Goal: Information Seeking & Learning: Learn about a topic

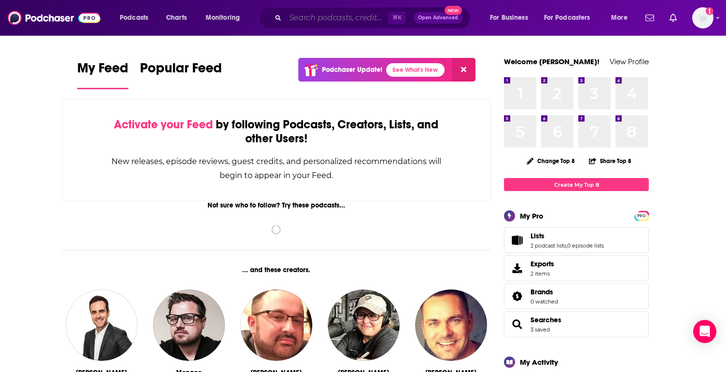
click at [305, 18] on input "Search podcasts, credits, & more..." at bounding box center [336, 17] width 103 height 15
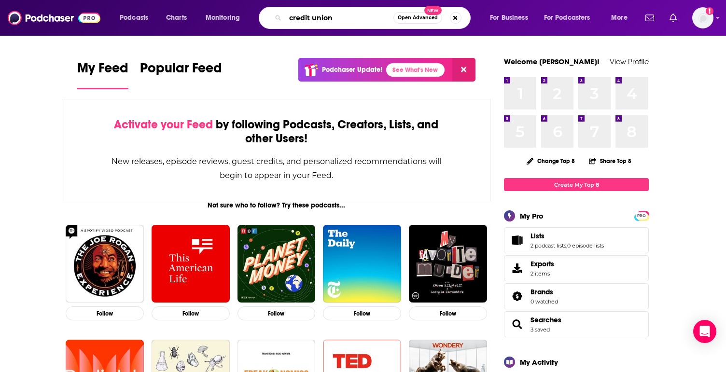
type input "credit union"
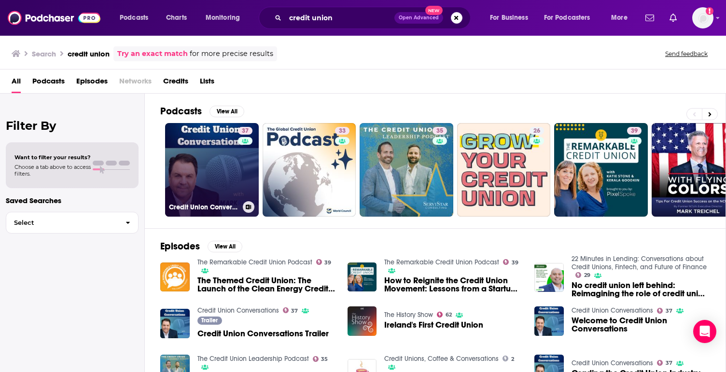
click at [218, 151] on link "37 Credit Union Conversations" at bounding box center [212, 170] width 94 height 94
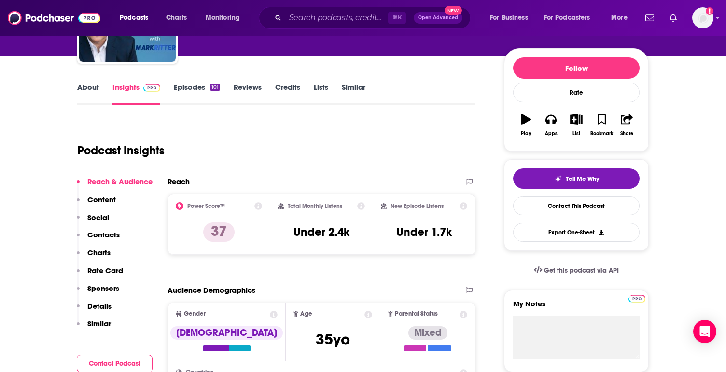
scroll to position [103, 0]
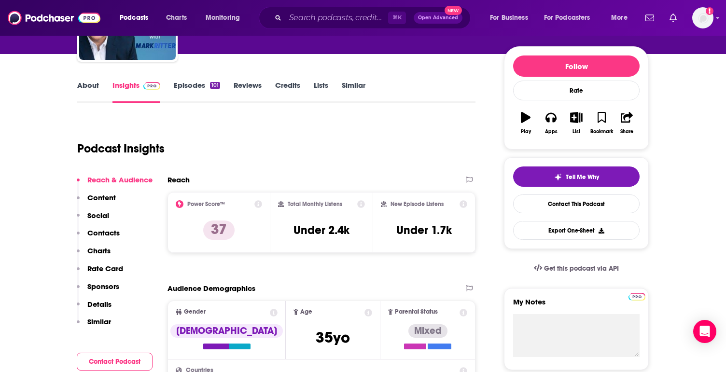
click at [191, 89] on link "Episodes 101" at bounding box center [197, 92] width 46 height 22
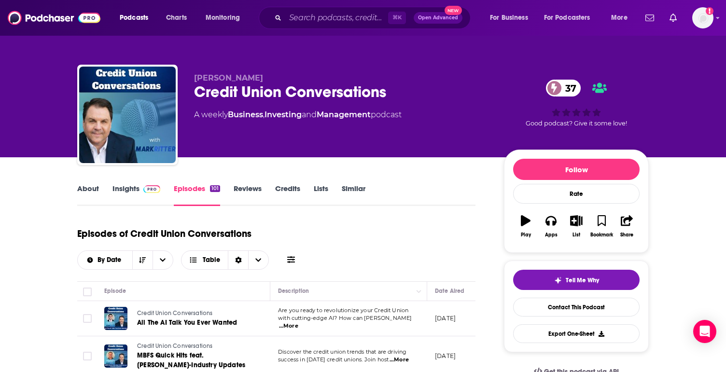
click at [88, 188] on link "About" at bounding box center [88, 195] width 22 height 22
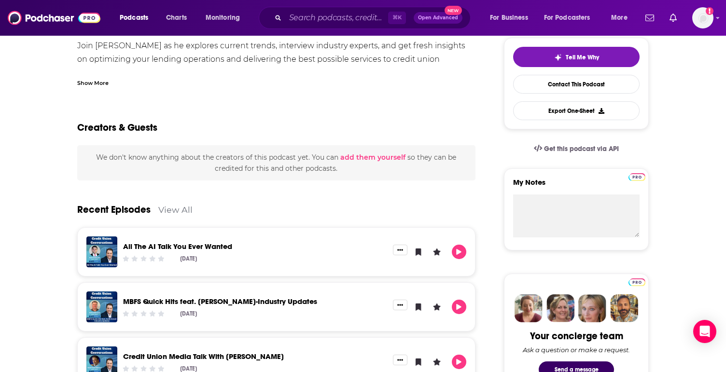
scroll to position [50, 0]
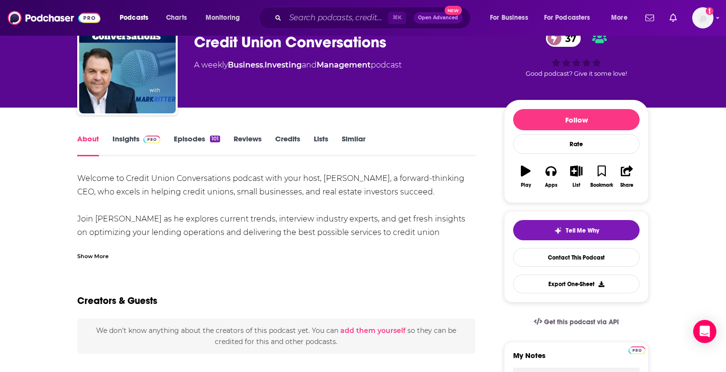
click at [139, 137] on span at bounding box center [149, 138] width 21 height 9
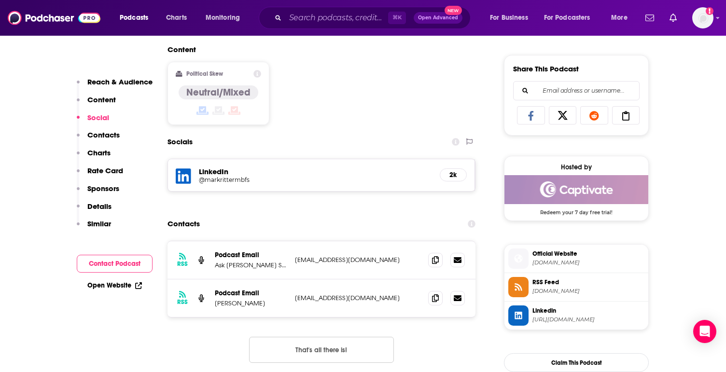
scroll to position [589, 0]
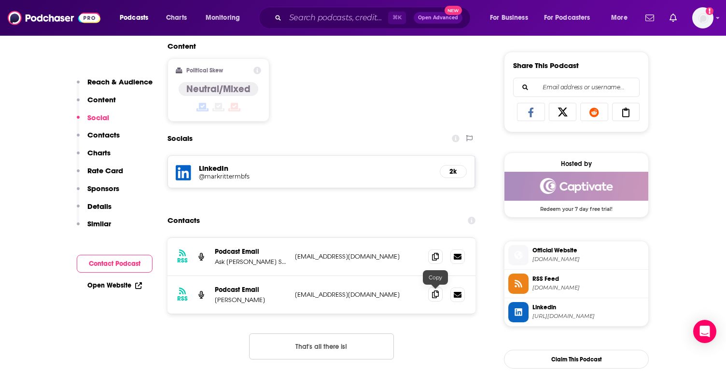
click at [431, 297] on span at bounding box center [435, 294] width 14 height 14
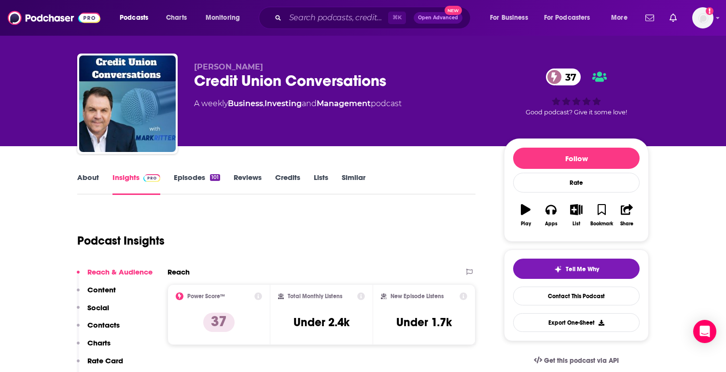
scroll to position [0, 0]
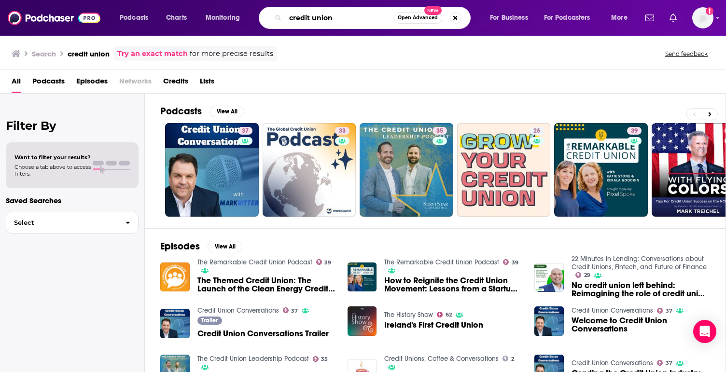
drag, startPoint x: 341, startPoint y: 17, endPoint x: 269, endPoint y: 17, distance: 71.4
click at [269, 17] on div "credit union Open Advanced New" at bounding box center [365, 18] width 212 height 22
type input "cu times"
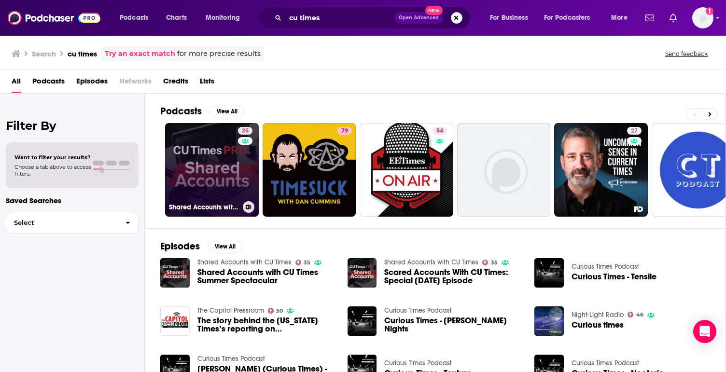
click at [194, 158] on link "35 Shared Accounts with CU Times" at bounding box center [212, 170] width 94 height 94
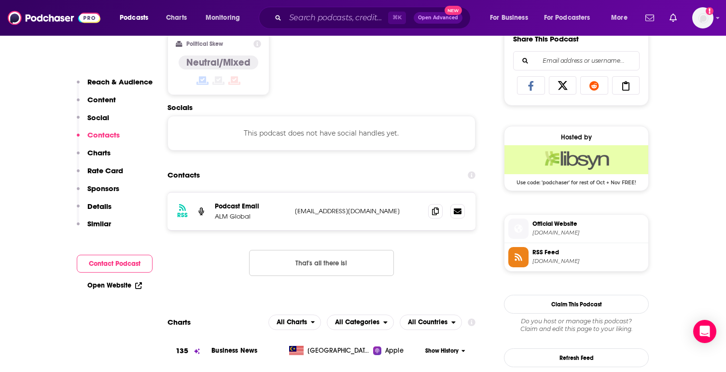
scroll to position [616, 0]
click at [434, 212] on icon at bounding box center [435, 211] width 7 height 8
click at [433, 211] on icon at bounding box center [435, 211] width 7 height 8
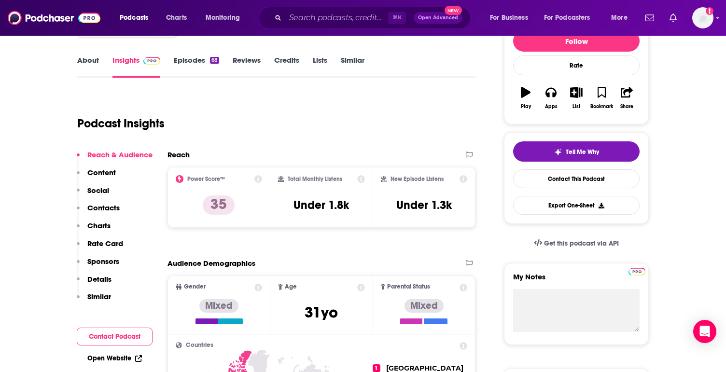
scroll to position [96, 0]
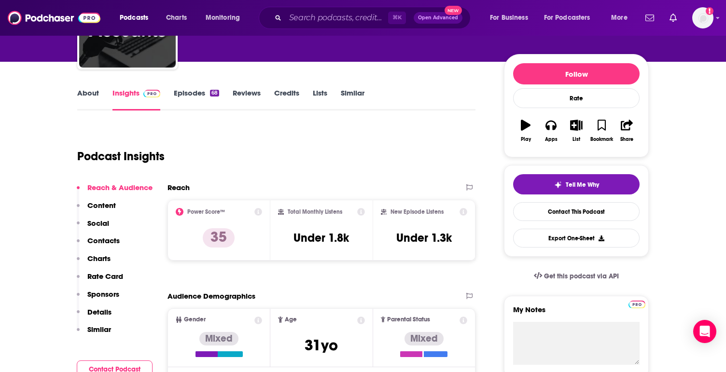
click at [182, 90] on link "Episodes 68" at bounding box center [196, 99] width 45 height 22
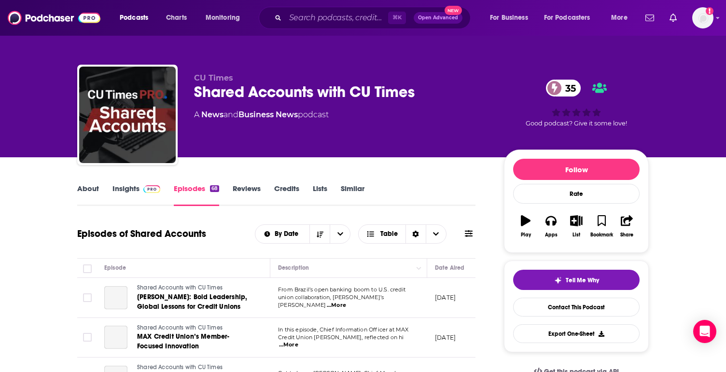
click at [90, 189] on link "About" at bounding box center [88, 195] width 22 height 22
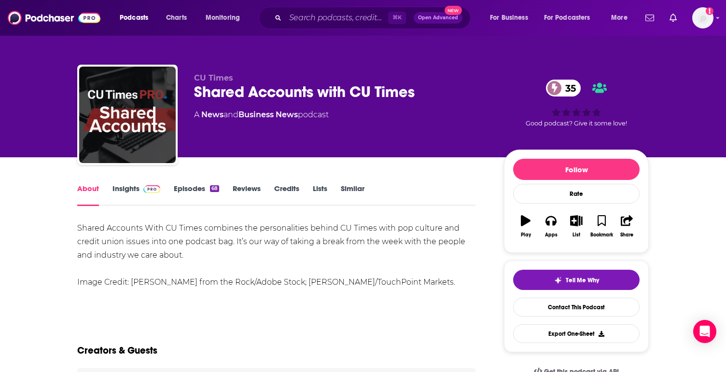
click at [196, 190] on link "Episodes 68" at bounding box center [196, 195] width 45 height 22
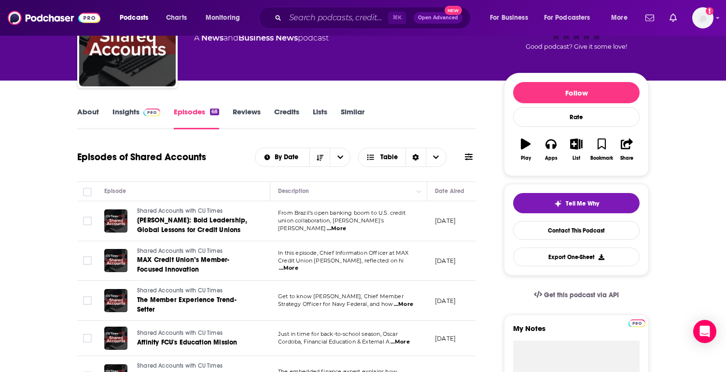
scroll to position [73, 0]
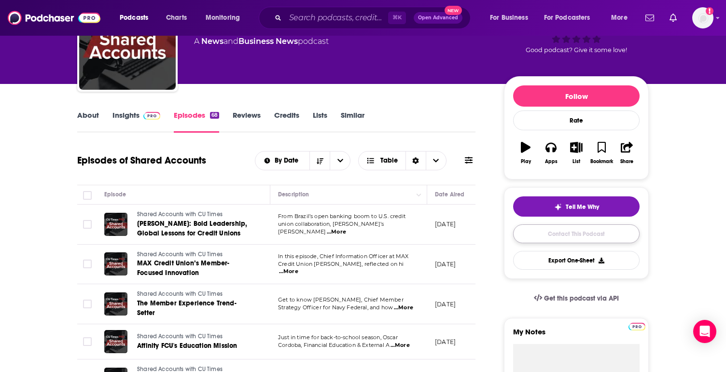
click at [571, 235] on link "Contact This Podcast" at bounding box center [576, 233] width 126 height 19
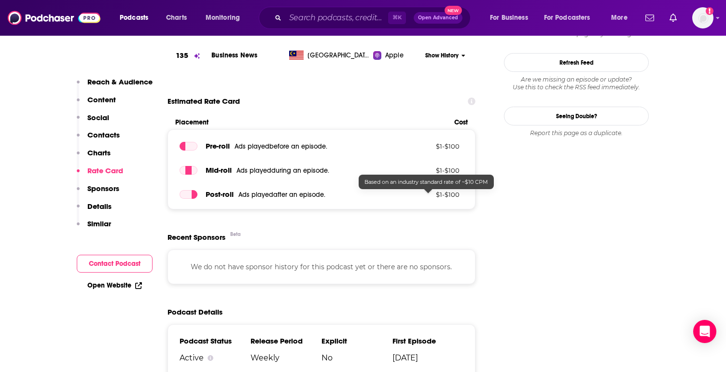
scroll to position [922, 0]
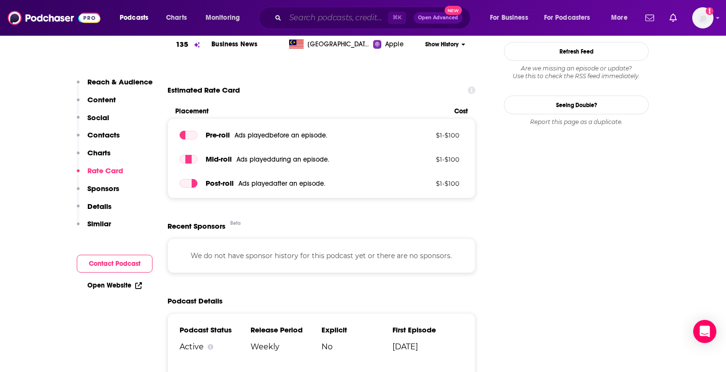
click at [321, 14] on input "Search podcasts, credits, & more..." at bounding box center [336, 17] width 103 height 15
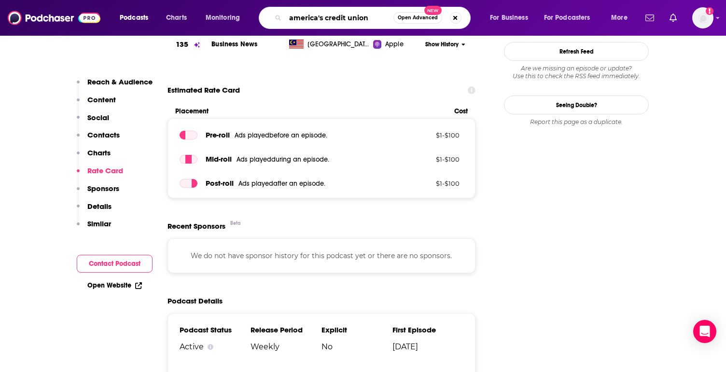
type input "america's credit unions"
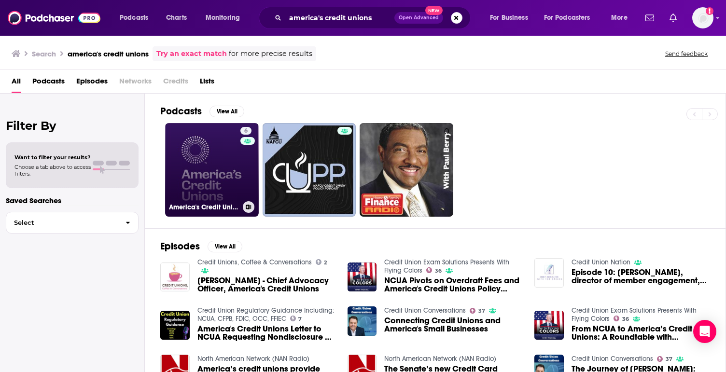
click at [216, 153] on link "6 America's Credit Unions" at bounding box center [212, 170] width 94 height 94
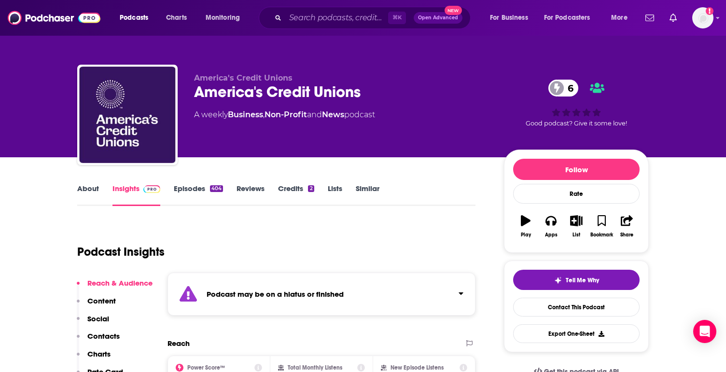
click at [201, 195] on link "Episodes 404" at bounding box center [198, 195] width 49 height 22
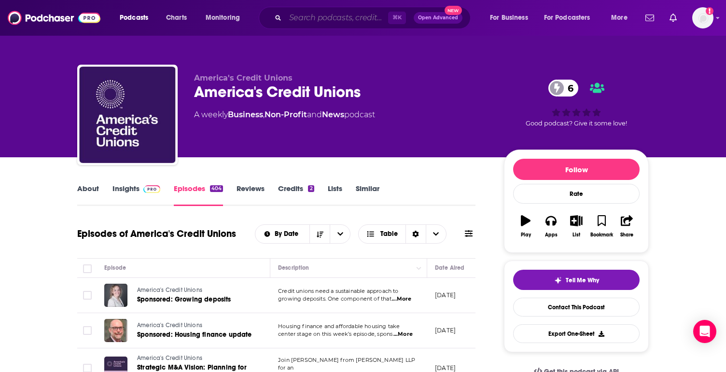
click at [320, 12] on input "Search podcasts, credits, & more..." at bounding box center [336, 17] width 103 height 15
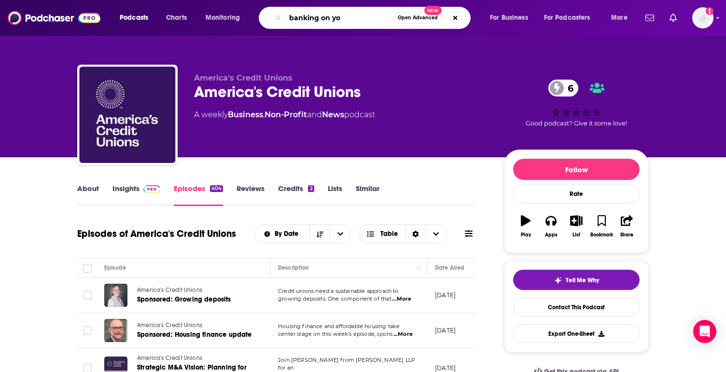
type input "banking on you"
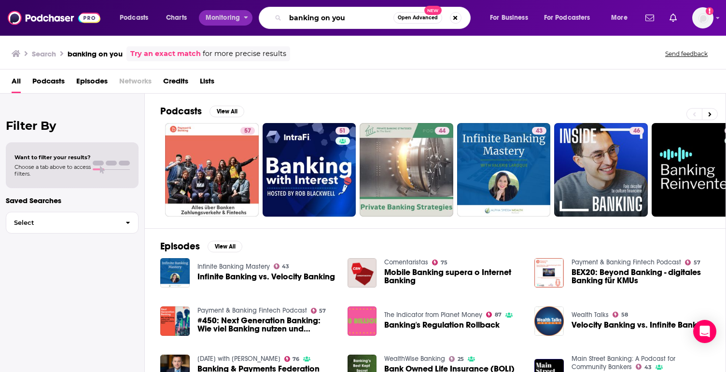
drag, startPoint x: 360, startPoint y: 18, endPoint x: 232, endPoint y: 18, distance: 128.4
click at [232, 18] on div "Podcasts Charts Monitoring banking on you Open Advanced New For Business For Po…" at bounding box center [375, 18] width 524 height 22
type input "credit union"
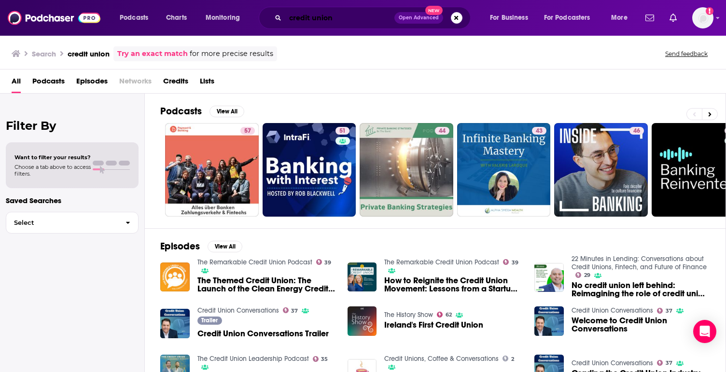
click at [372, 18] on input "credit union" at bounding box center [339, 17] width 109 height 15
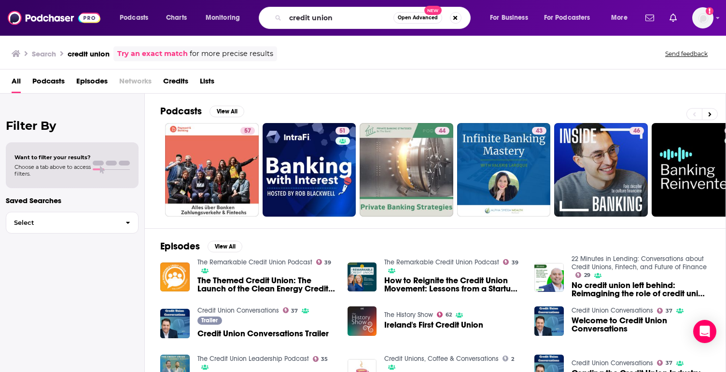
click at [428, 15] on span "Open Advanced" at bounding box center [418, 17] width 40 height 5
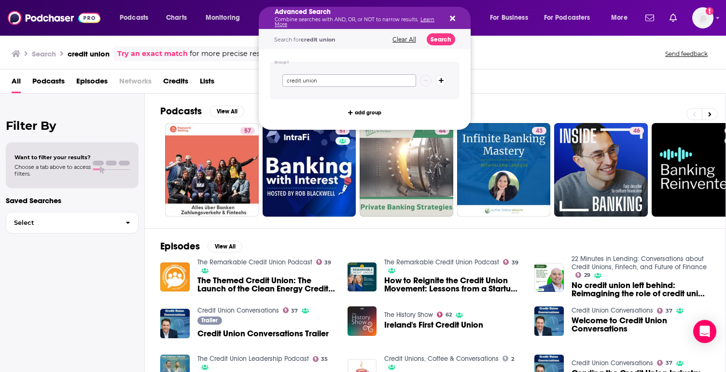
click at [363, 83] on input "credit union" at bounding box center [349, 80] width 134 height 13
click at [434, 39] on button "Search" at bounding box center [441, 39] width 28 height 12
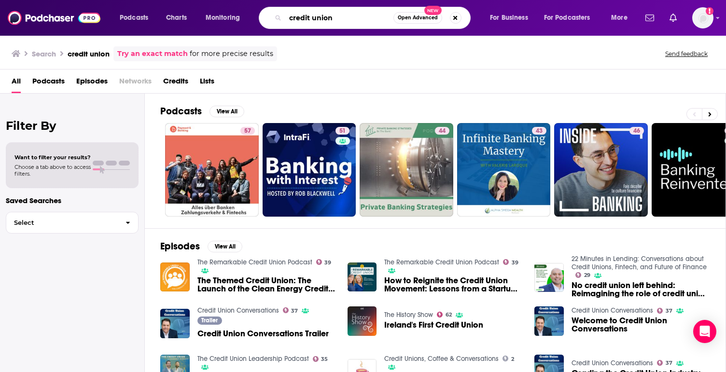
click at [359, 25] on input "credit union" at bounding box center [339, 17] width 108 height 15
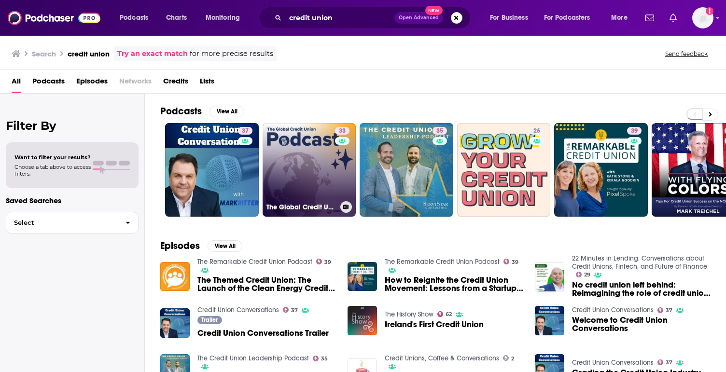
click at [323, 157] on link "33 The Global Credit Union Podcast" at bounding box center [310, 170] width 94 height 94
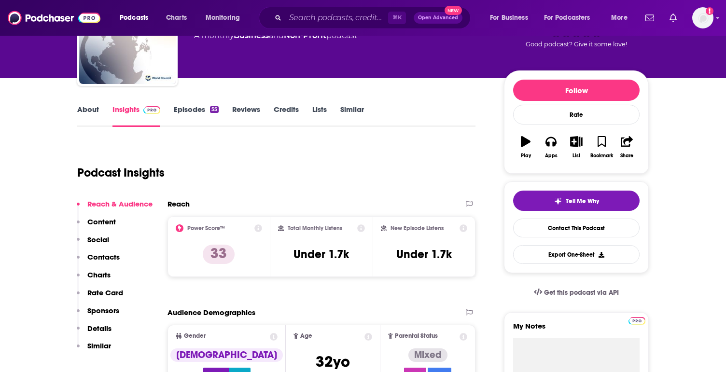
scroll to position [69, 0]
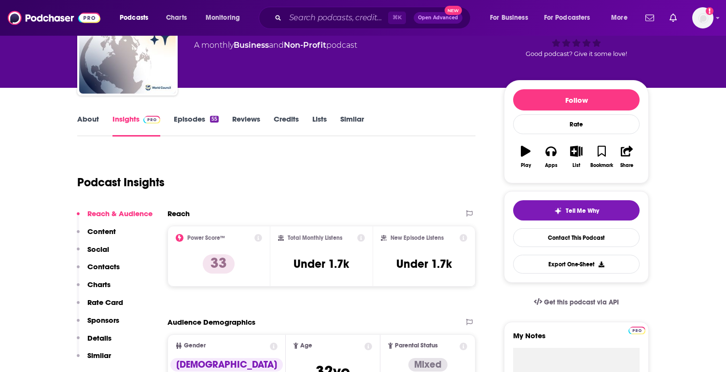
click at [195, 121] on link "Episodes 55" at bounding box center [196, 125] width 45 height 22
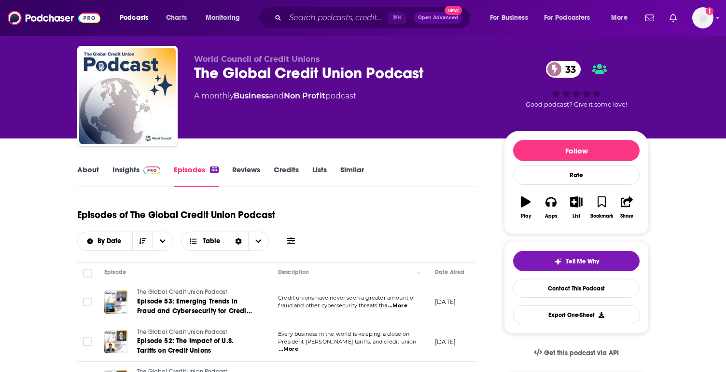
scroll to position [50, 0]
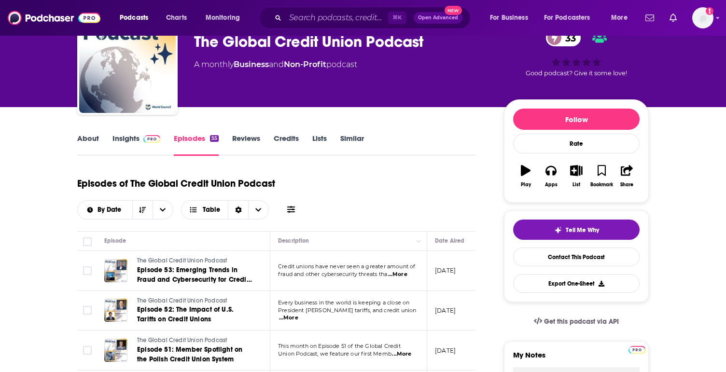
click at [134, 145] on link "Insights" at bounding box center [136, 145] width 48 height 22
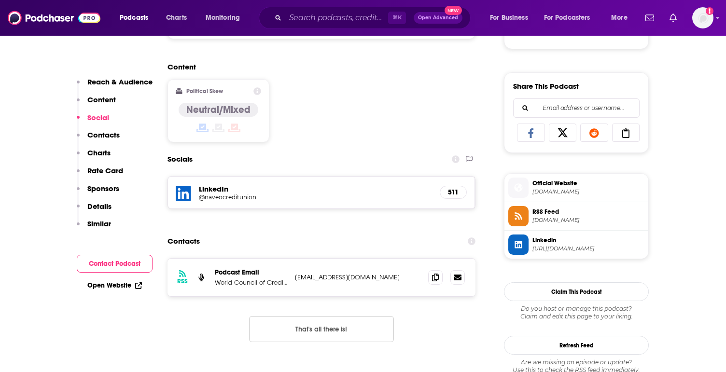
scroll to position [576, 0]
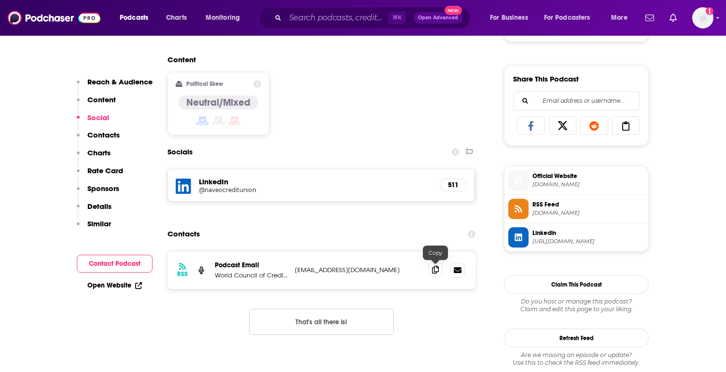
click at [433, 271] on icon at bounding box center [435, 270] width 7 height 8
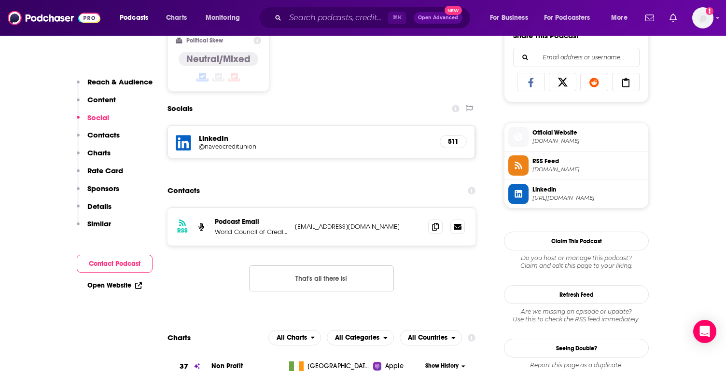
scroll to position [633, 0]
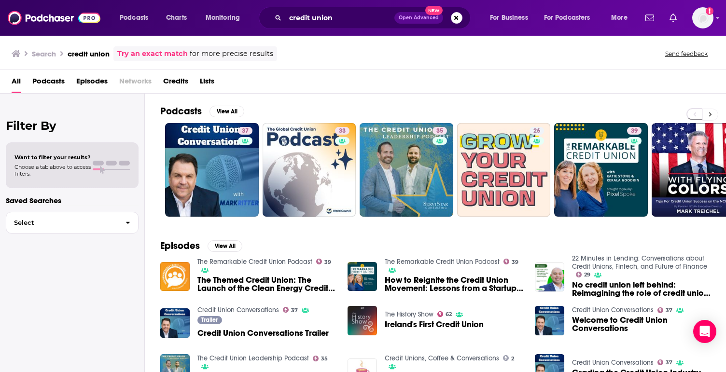
click at [706, 115] on button at bounding box center [710, 115] width 16 height 12
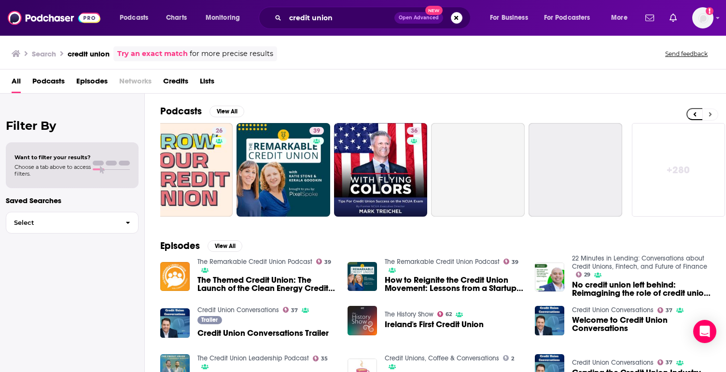
scroll to position [0, 321]
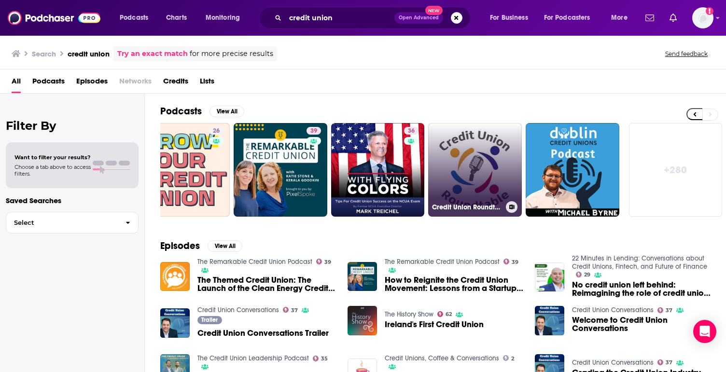
click at [467, 169] on link "Credit Union Roundtable" at bounding box center [475, 170] width 94 height 94
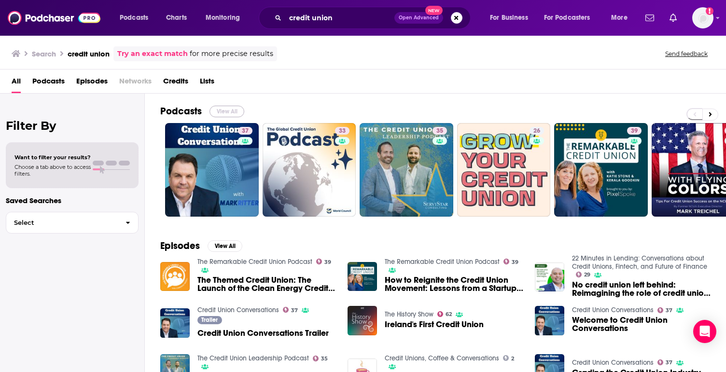
click at [234, 109] on button "View All" at bounding box center [226, 112] width 35 height 12
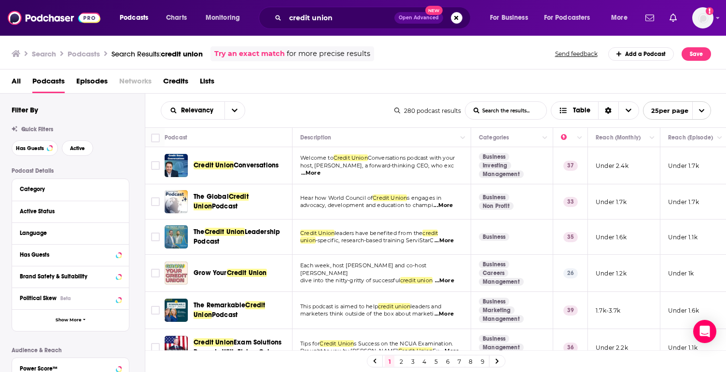
click at [212, 276] on span "Grow Your" at bounding box center [210, 273] width 33 height 8
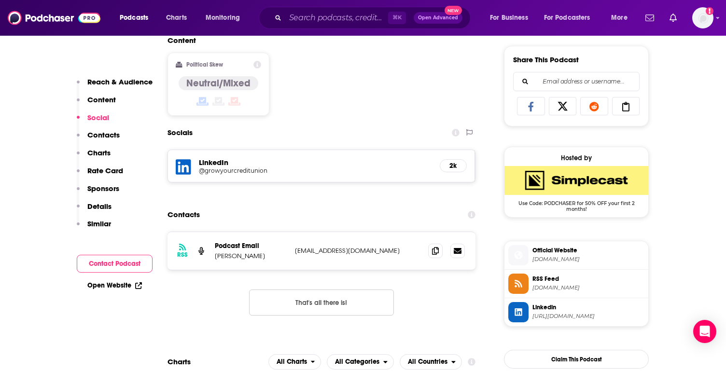
scroll to position [599, 0]
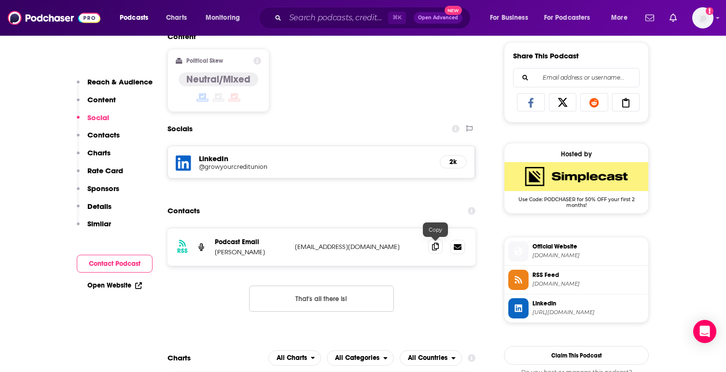
click at [432, 244] on icon at bounding box center [435, 247] width 7 height 8
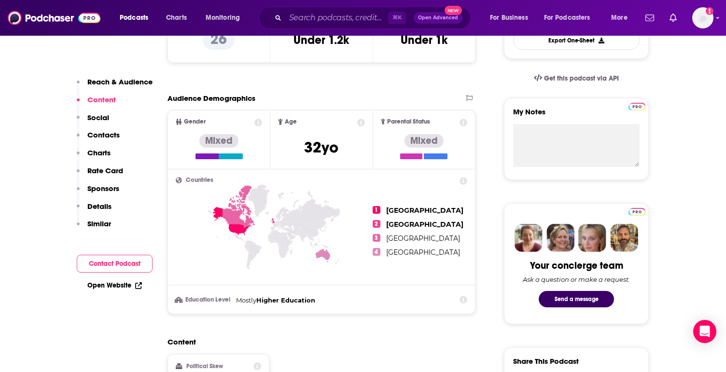
scroll to position [11, 0]
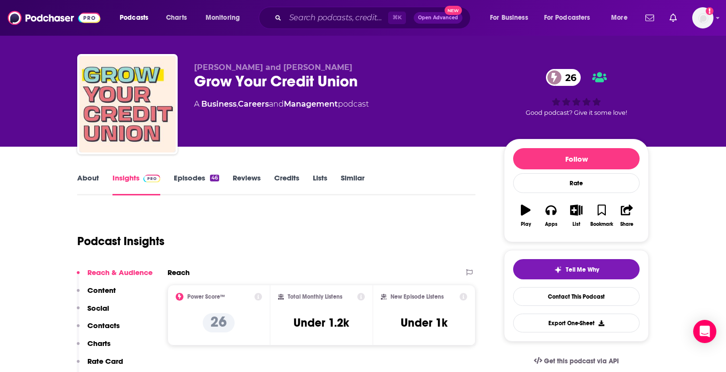
click at [200, 175] on link "Episodes 46" at bounding box center [196, 184] width 45 height 22
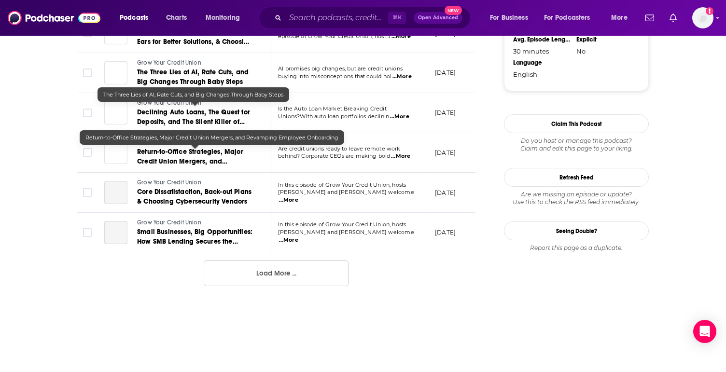
scroll to position [1077, 0]
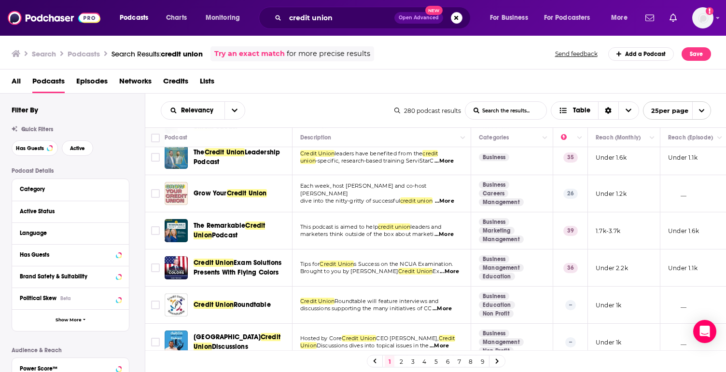
scroll to position [82, 0]
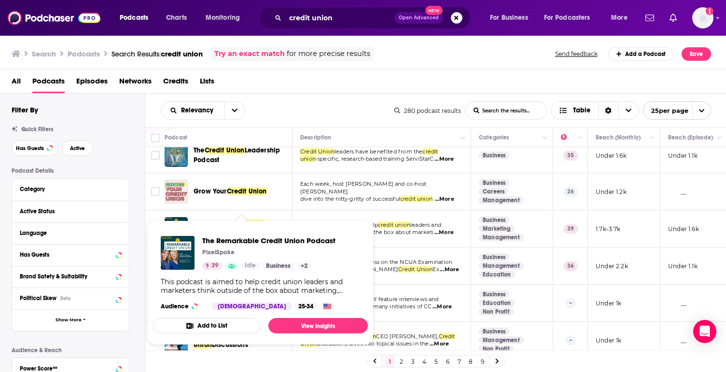
click at [227, 225] on span "The Remarkable Credit Union Podcast PixelSpoke 39 Idle Business + 2 This podcas…" at bounding box center [260, 283] width 215 height 125
click at [315, 322] on link "View Insights" at bounding box center [317, 325] width 99 height 15
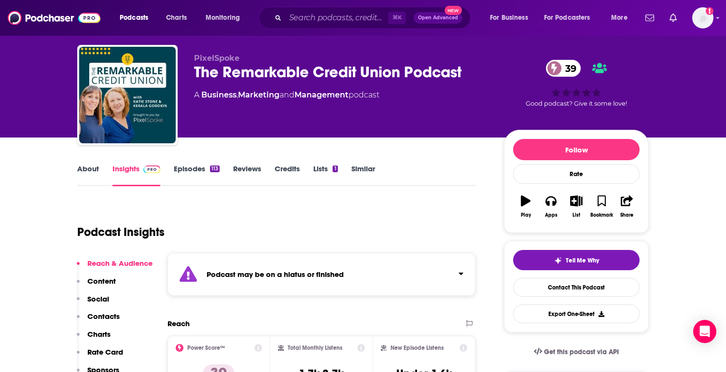
scroll to position [22, 0]
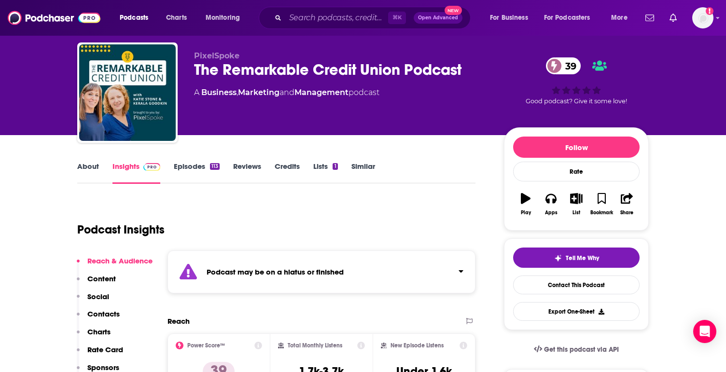
click at [193, 167] on link "Episodes 113" at bounding box center [197, 173] width 46 height 22
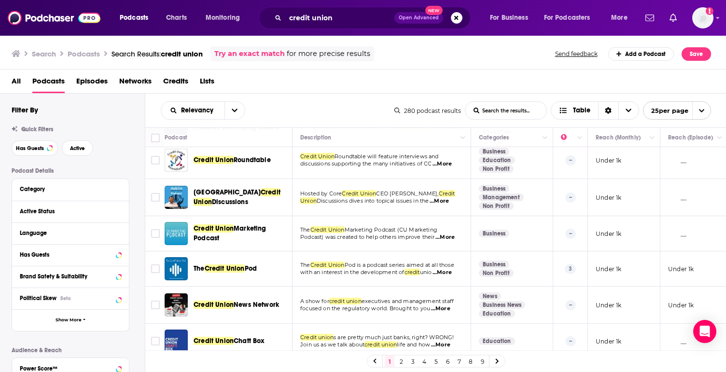
scroll to position [227, 0]
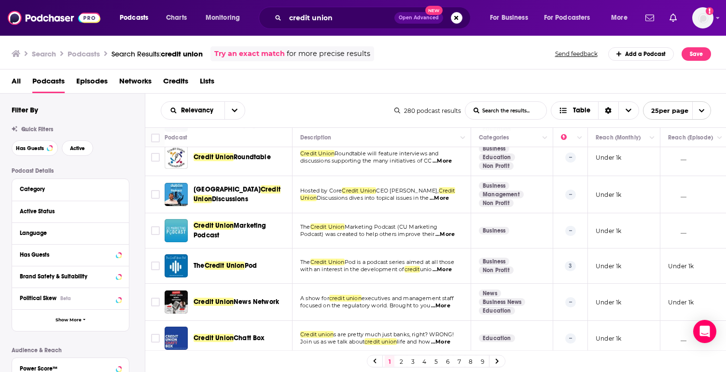
click at [359, 264] on span "Pod is a podcast series aimed at all those" at bounding box center [400, 262] width 110 height 7
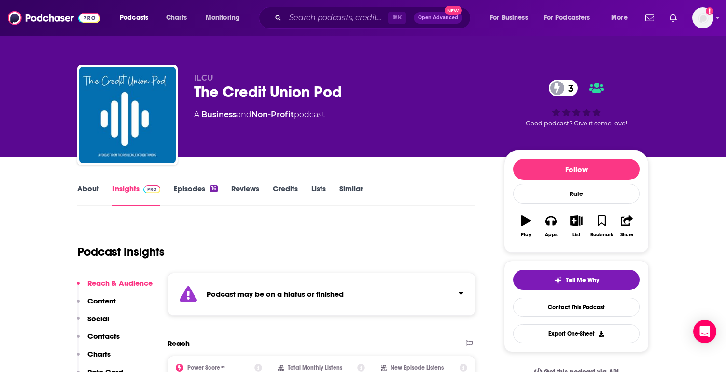
click at [189, 183] on div "About Insights Episodes 16 Reviews Credits Lists Similar" at bounding box center [276, 194] width 398 height 24
click at [194, 189] on link "Episodes 16" at bounding box center [196, 195] width 44 height 22
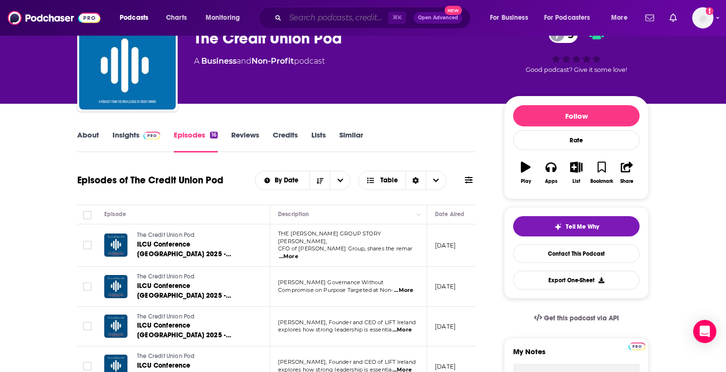
click at [320, 16] on input "Search podcasts, credits, & more..." at bounding box center [336, 17] width 103 height 15
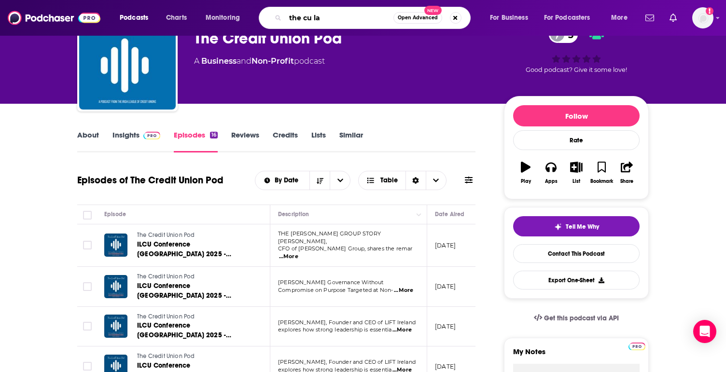
type input "the cu lab"
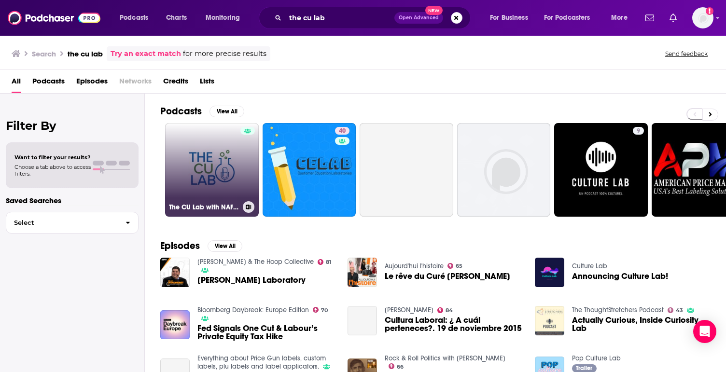
click at [237, 131] on link "The CU Lab with NAFCU Services" at bounding box center [212, 170] width 94 height 94
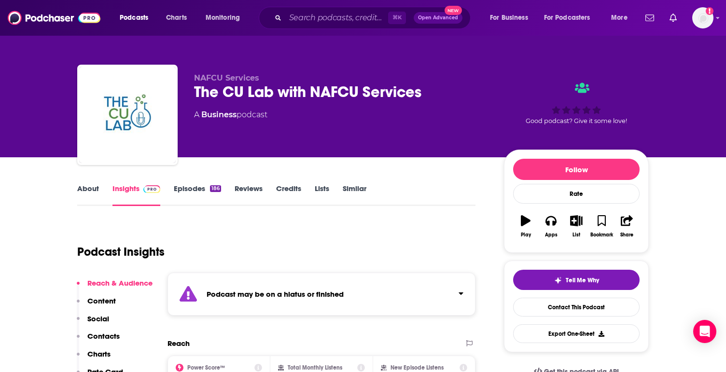
click at [198, 190] on link "Episodes 186" at bounding box center [197, 195] width 47 height 22
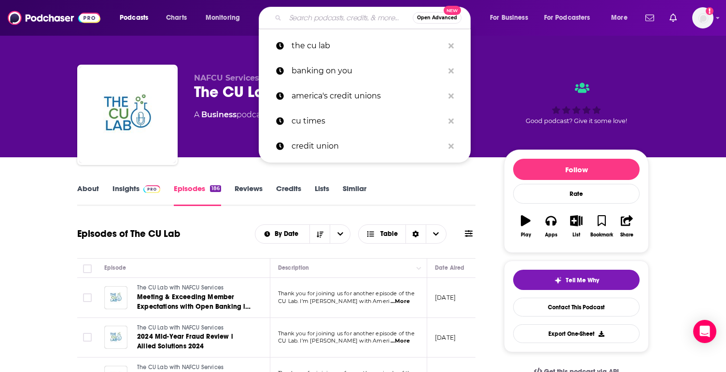
click at [312, 14] on input "Search podcasts, credits, & more..." at bounding box center [348, 17] width 127 height 15
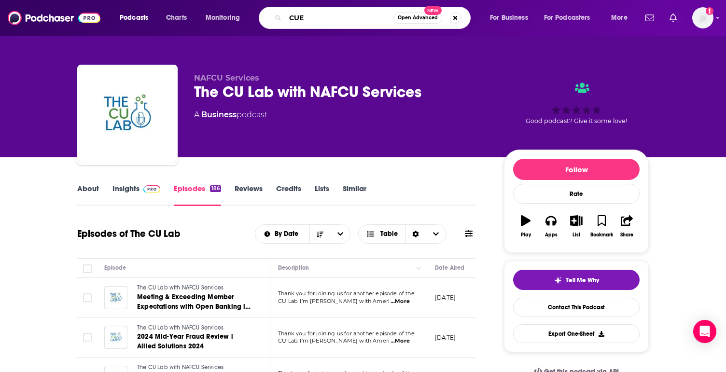
type input "CUES"
